Goal: Information Seeking & Learning: Find specific fact

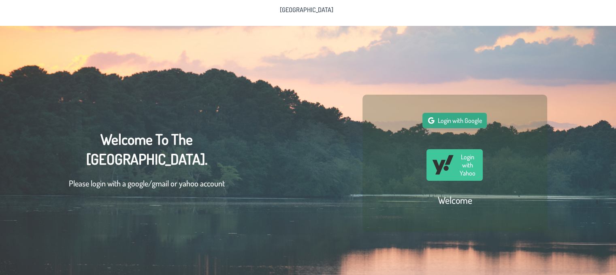
click at [474, 124] on span "Login with Google" at bounding box center [459, 121] width 44 height 8
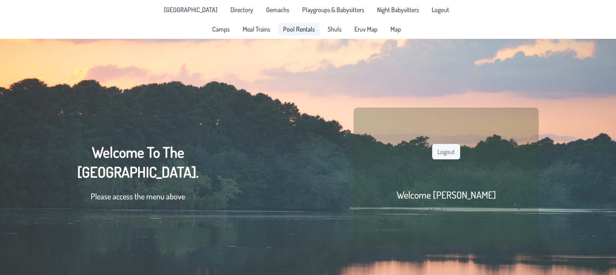
click at [297, 32] on span "Pool Rentals" at bounding box center [299, 29] width 32 height 6
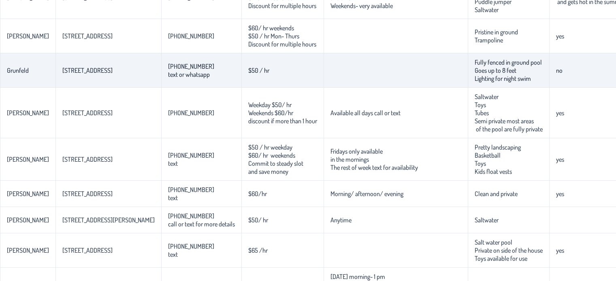
scroll to position [154, 0]
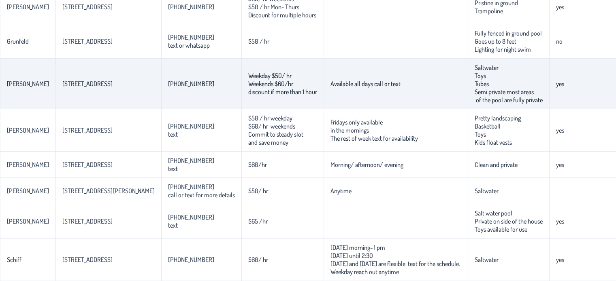
drag, startPoint x: 431, startPoint y: 98, endPoint x: 452, endPoint y: 98, distance: 21.1
click at [475, 98] on p-celleditor "Saltwater Toys Tubes Semi private most areas of the pool are fully private" at bounding box center [509, 84] width 68 height 40
click at [475, 99] on p-celleditor "Saltwater Toys Tubes Semi private most areas of the pool are fully private" at bounding box center [509, 84] width 68 height 40
click at [473, 100] on td "Saltwater Toys Tubes Semi private most areas of the pool are fully private" at bounding box center [508, 84] width 81 height 51
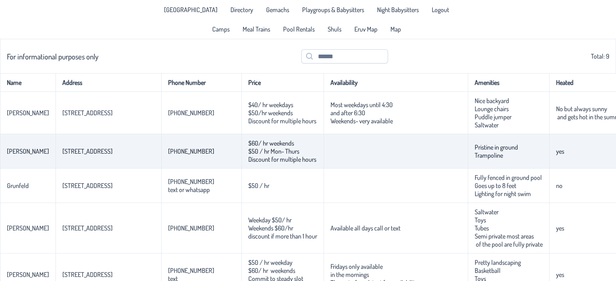
scroll to position [81, 0]
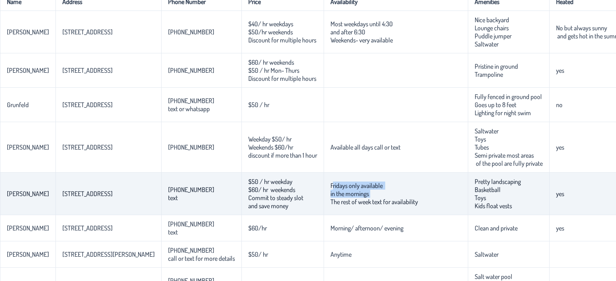
drag, startPoint x: 285, startPoint y: 193, endPoint x: 350, endPoint y: 202, distance: 65.1
click at [350, 202] on td "Fridays only available in the mornings The rest of week text for availability" at bounding box center [396, 194] width 144 height 43
click at [365, 205] on p-celleditor "Fridays only available in the mornings The rest of week text for availability" at bounding box center [373, 194] width 87 height 24
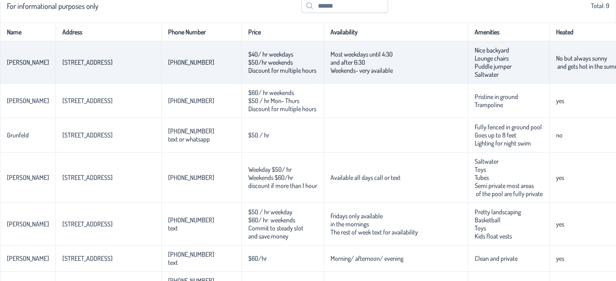
scroll to position [0, 0]
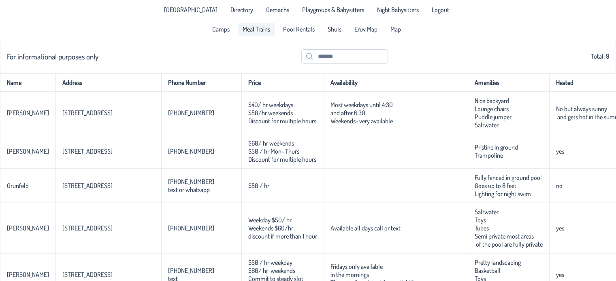
click at [258, 31] on span "Meal Trains" at bounding box center [257, 29] width 28 height 6
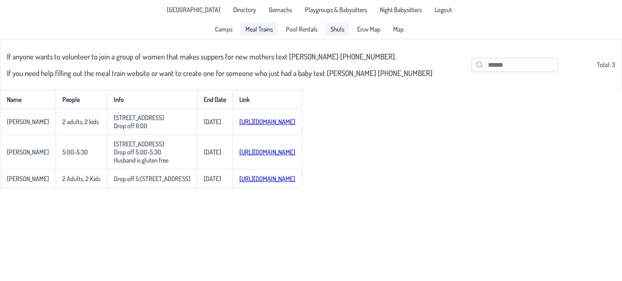
click at [337, 31] on span "Shuls" at bounding box center [337, 29] width 14 height 6
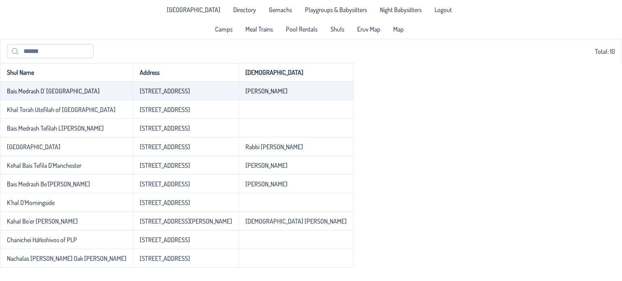
drag, startPoint x: 18, startPoint y: 94, endPoint x: 28, endPoint y: 94, distance: 10.1
click at [23, 94] on p-celleditor "Bais Medrash D' [GEOGRAPHIC_DATA]" at bounding box center [53, 91] width 93 height 8
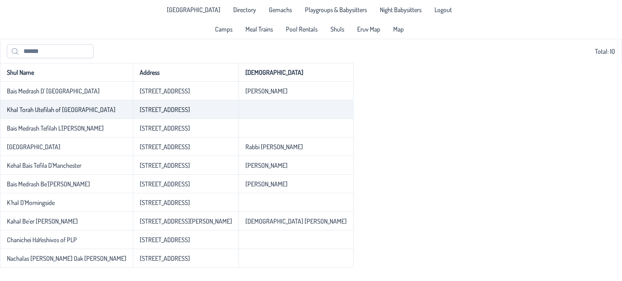
click at [133, 105] on td "[STREET_ADDRESS]" at bounding box center [186, 109] width 106 height 19
drag, startPoint x: 13, startPoint y: 108, endPoint x: 79, endPoint y: 111, distance: 66.1
click at [79, 111] on p-celleditor "Khal Torah Utefilah of [GEOGRAPHIC_DATA]" at bounding box center [61, 110] width 109 height 8
click at [140, 114] on p-celleditor "[STREET_ADDRESS]" at bounding box center [165, 110] width 50 height 8
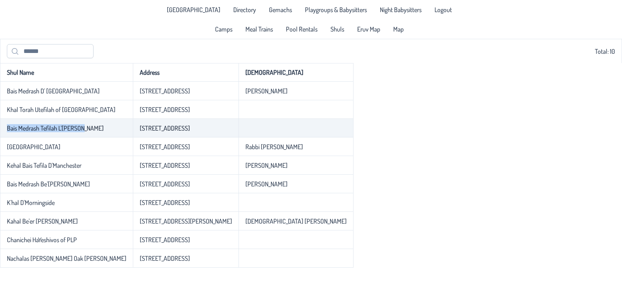
drag, startPoint x: 3, startPoint y: 124, endPoint x: 83, endPoint y: 127, distance: 80.2
click at [83, 127] on td "Bais Medrash Tefilah L'[PERSON_NAME]" at bounding box center [66, 128] width 133 height 19
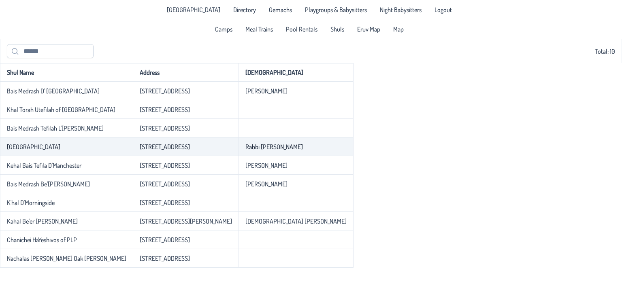
click at [63, 139] on td "[GEOGRAPHIC_DATA]" at bounding box center [66, 147] width 133 height 19
drag, startPoint x: 0, startPoint y: 143, endPoint x: 92, endPoint y: 143, distance: 92.3
click at [92, 143] on td "[GEOGRAPHIC_DATA]" at bounding box center [66, 147] width 133 height 19
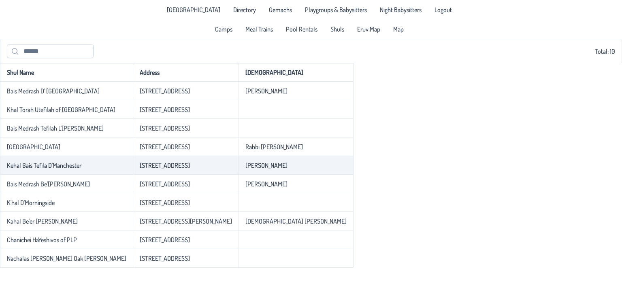
drag, startPoint x: 81, startPoint y: 155, endPoint x: 36, endPoint y: 161, distance: 45.4
click at [81, 156] on td "[GEOGRAPHIC_DATA]" at bounding box center [66, 147] width 133 height 19
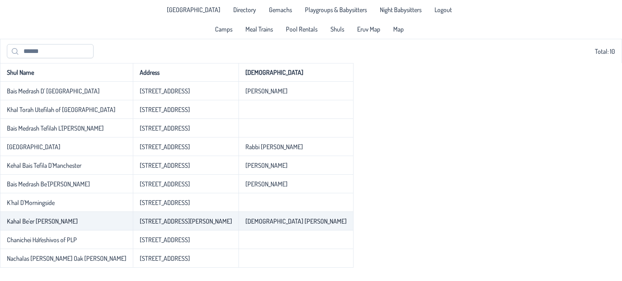
click at [27, 230] on td "Kahal Be'er [PERSON_NAME]" at bounding box center [66, 221] width 133 height 19
drag, startPoint x: 4, startPoint y: 223, endPoint x: 86, endPoint y: 222, distance: 81.8
click at [86, 222] on td "Kahal Be'er [PERSON_NAME]" at bounding box center [66, 221] width 133 height 19
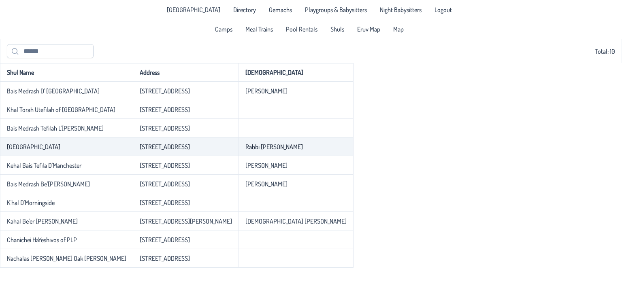
click at [245, 151] on p-celleditor "Rabbi [PERSON_NAME]" at bounding box center [274, 147] width 58 height 8
drag, startPoint x: 0, startPoint y: 146, endPoint x: 104, endPoint y: 152, distance: 104.6
click at [104, 152] on tr "[GEOGRAPHIC_DATA] [STREET_ADDRESS] Rabbi [PERSON_NAME]" at bounding box center [177, 147] width 354 height 19
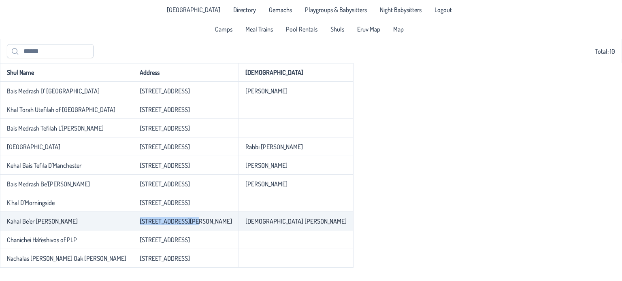
drag, startPoint x: 159, startPoint y: 227, endPoint x: 97, endPoint y: 223, distance: 62.1
click at [97, 223] on tr "Kahal Be'er [PERSON_NAME] [STREET_ADDRESS][PERSON_NAME] [PERSON_NAME]" at bounding box center [177, 221] width 354 height 19
copy tr "[STREET_ADDRESS][PERSON_NAME]"
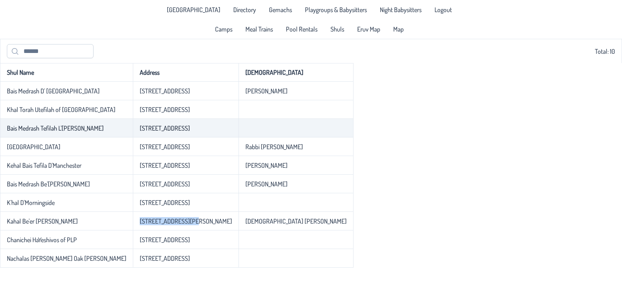
drag, startPoint x: 160, startPoint y: 132, endPoint x: 104, endPoint y: 134, distance: 56.3
click at [133, 134] on td "[STREET_ADDRESS]" at bounding box center [186, 128] width 106 height 19
copy p-celleditor "[STREET_ADDRESS]"
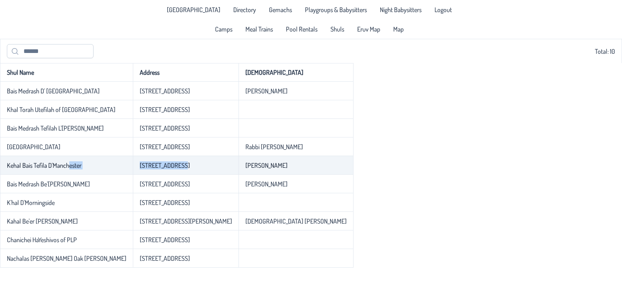
drag, startPoint x: 148, startPoint y: 166, endPoint x: 69, endPoint y: 167, distance: 79.4
click at [69, 167] on tr "Kehal Bais Tefila D'Manchester [STREET_ADDRESS] [PERSON_NAME]" at bounding box center [177, 165] width 354 height 19
click at [152, 166] on p-celleditor "[STREET_ADDRESS]" at bounding box center [165, 166] width 50 height 8
drag, startPoint x: 154, startPoint y: 166, endPoint x: 108, endPoint y: 168, distance: 46.6
click at [133, 168] on td "[STREET_ADDRESS]" at bounding box center [186, 165] width 106 height 19
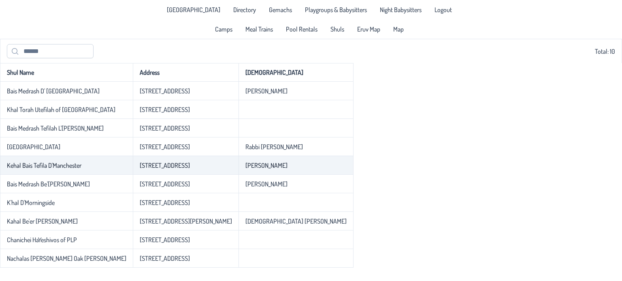
copy p-celleditor "[STREET_ADDRESS]"
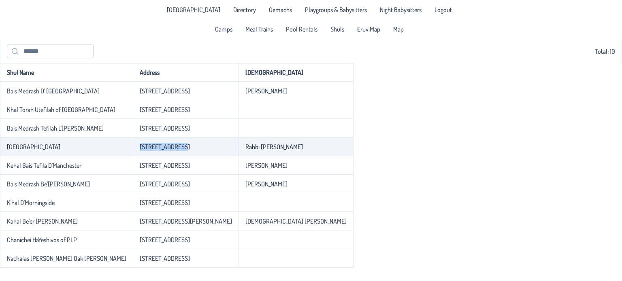
drag, startPoint x: 149, startPoint y: 153, endPoint x: 106, endPoint y: 153, distance: 42.5
click at [133, 153] on td "[STREET_ADDRESS]" at bounding box center [186, 147] width 106 height 19
copy p-celleditor "[STREET_ADDRESS]"
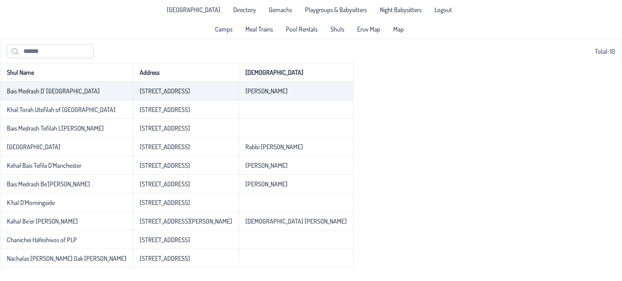
click at [164, 96] on td "[STREET_ADDRESS]" at bounding box center [186, 91] width 106 height 19
drag, startPoint x: 154, startPoint y: 95, endPoint x: 107, endPoint y: 94, distance: 47.4
click at [133, 94] on td "[STREET_ADDRESS]" at bounding box center [186, 91] width 106 height 19
copy p-celleditor "[STREET_ADDRESS]"
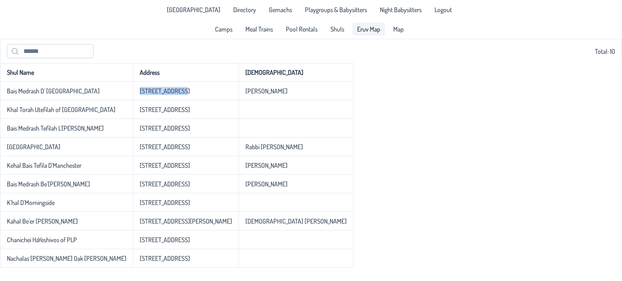
click at [367, 29] on span "Eruv Map" at bounding box center [368, 29] width 23 height 6
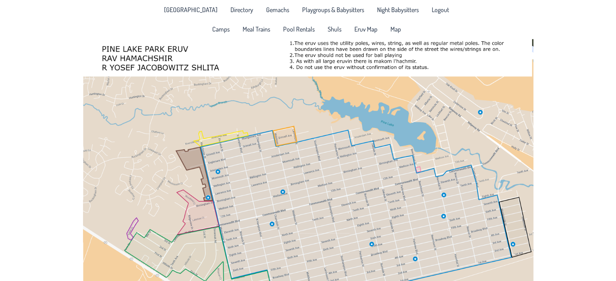
drag, startPoint x: 347, startPoint y: 163, endPoint x: 347, endPoint y: 181, distance: 17.8
click at [347, 181] on div at bounding box center [308, 179] width 616 height 281
click at [383, 165] on div at bounding box center [308, 179] width 616 height 281
drag, startPoint x: 353, startPoint y: 175, endPoint x: 368, endPoint y: 130, distance: 47.6
click at [368, 130] on div at bounding box center [308, 179] width 616 height 281
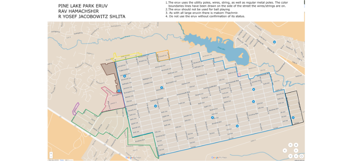
scroll to position [17, 0]
drag, startPoint x: 580, startPoint y: 0, endPoint x: 158, endPoint y: 104, distance: 435.0
click at [157, 105] on div at bounding box center [176, 80] width 352 height 161
click at [294, 145] on div at bounding box center [176, 80] width 352 height 161
click at [295, 145] on div at bounding box center [176, 80] width 352 height 161
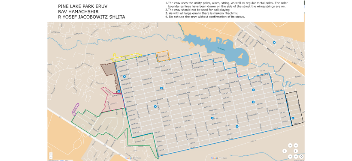
click at [295, 145] on div at bounding box center [176, 80] width 352 height 161
click at [302, 158] on div at bounding box center [176, 80] width 352 height 161
drag, startPoint x: 218, startPoint y: 121, endPoint x: 213, endPoint y: 134, distance: 12.9
click at [213, 134] on div at bounding box center [176, 80] width 352 height 161
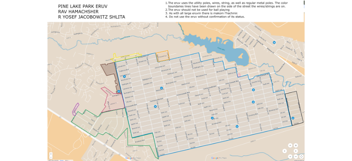
click at [145, 89] on div at bounding box center [176, 80] width 352 height 161
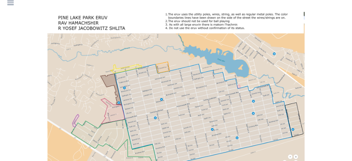
scroll to position [0, 0]
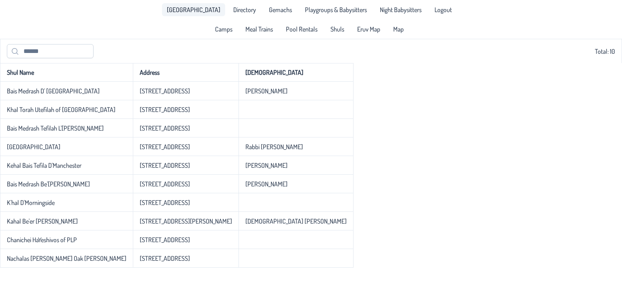
click at [187, 12] on span "[GEOGRAPHIC_DATA]" at bounding box center [193, 9] width 53 height 6
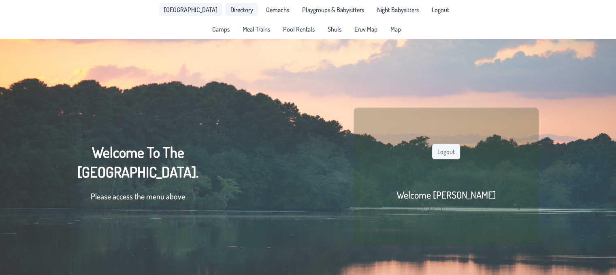
click at [230, 9] on span "Directory" at bounding box center [241, 9] width 23 height 6
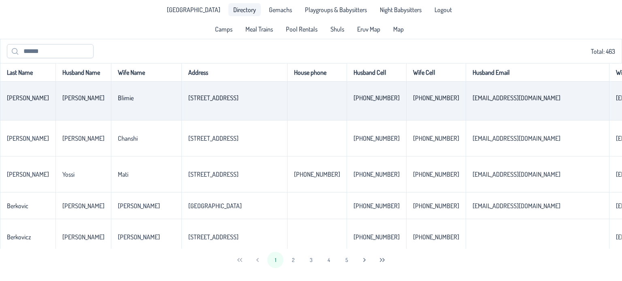
scroll to position [1072, 0]
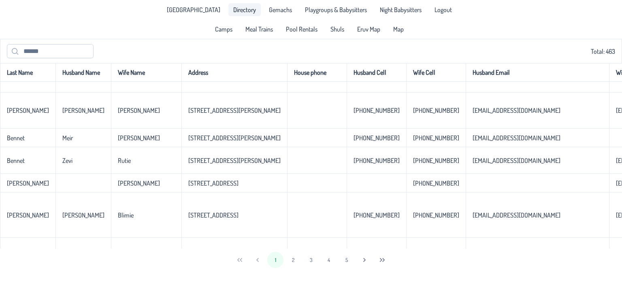
click at [14, 53] on icon at bounding box center [15, 51] width 6 height 6
click at [27, 51] on input "text" at bounding box center [50, 51] width 87 height 14
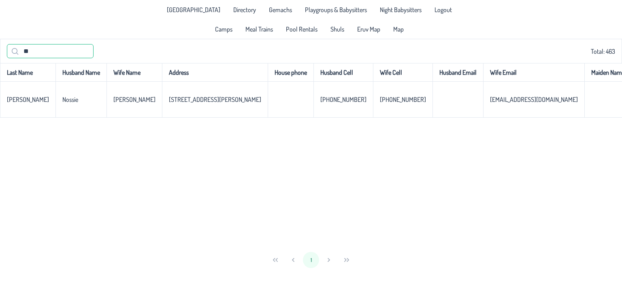
type input "*"
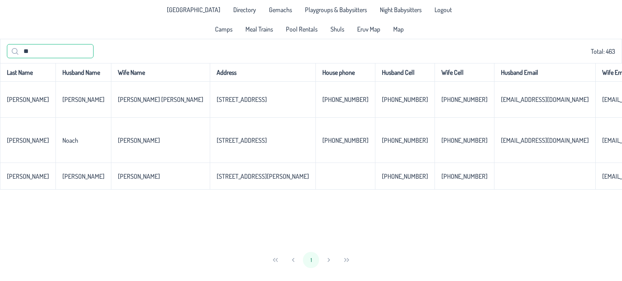
type input "*"
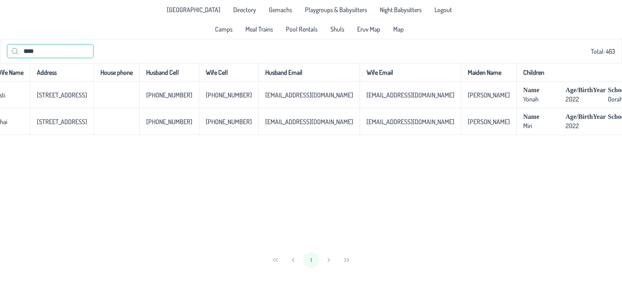
scroll to position [0, 114]
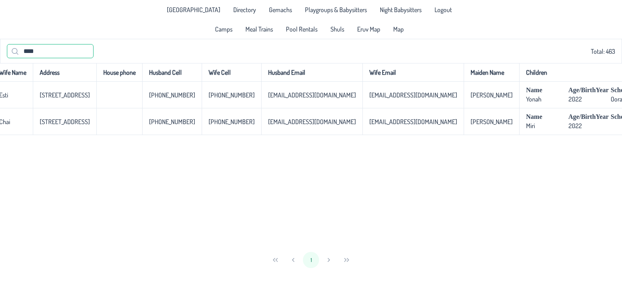
type input "****"
drag, startPoint x: 452, startPoint y: 250, endPoint x: 436, endPoint y: 252, distance: 16.4
click at [436, 252] on div "1" at bounding box center [311, 260] width 622 height 23
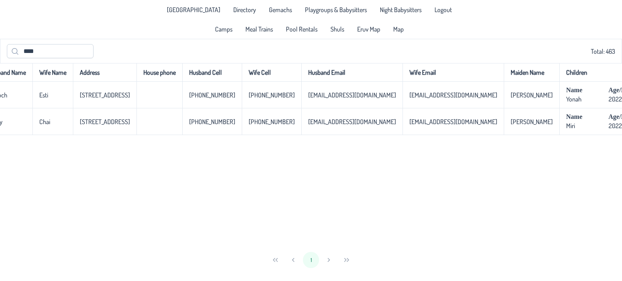
scroll to position [0, 10]
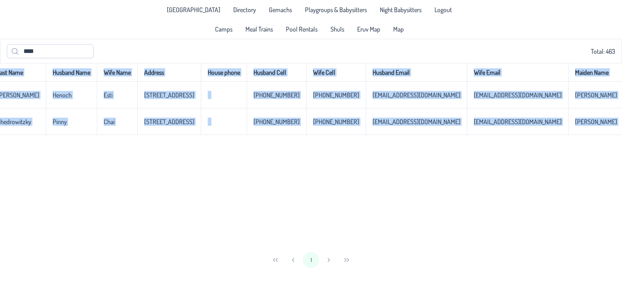
drag, startPoint x: 326, startPoint y: 249, endPoint x: 267, endPoint y: 247, distance: 58.4
click at [267, 247] on div "**** Total: 463 Last Name Husband Name Wife Name Address House phone Husband Ce…" at bounding box center [311, 155] width 622 height 233
click at [278, 11] on span "Gemachs" at bounding box center [280, 9] width 23 height 6
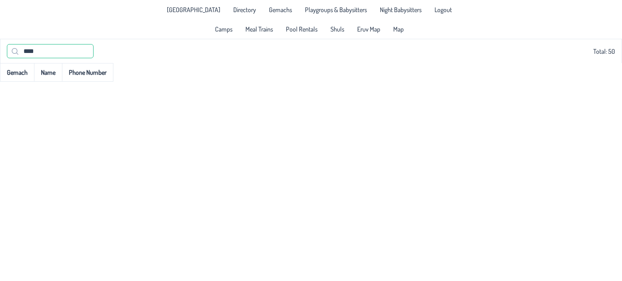
drag, startPoint x: 61, startPoint y: 55, endPoint x: 0, endPoint y: 49, distance: 61.4
click at [0, 49] on div "**** Total: 50" at bounding box center [311, 51] width 622 height 24
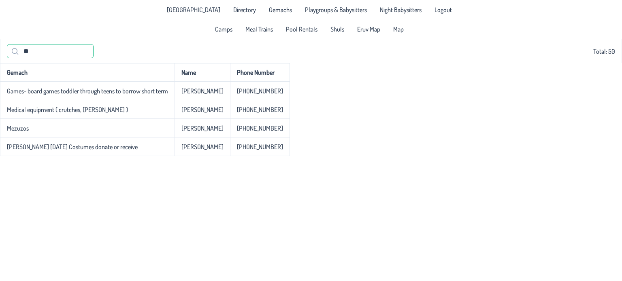
type input "**"
